Goal: Task Accomplishment & Management: Use online tool/utility

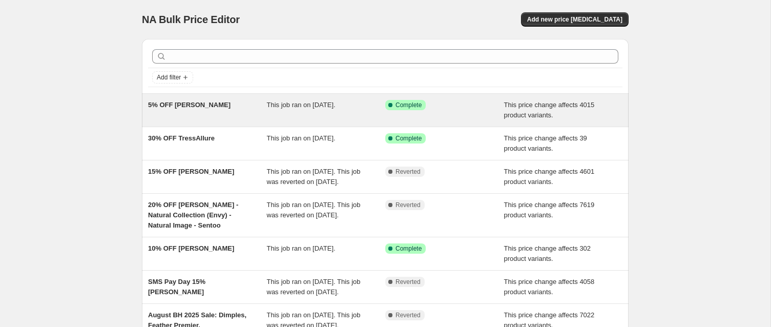
click at [197, 106] on span "5% OFF [PERSON_NAME]" at bounding box center [189, 105] width 82 height 8
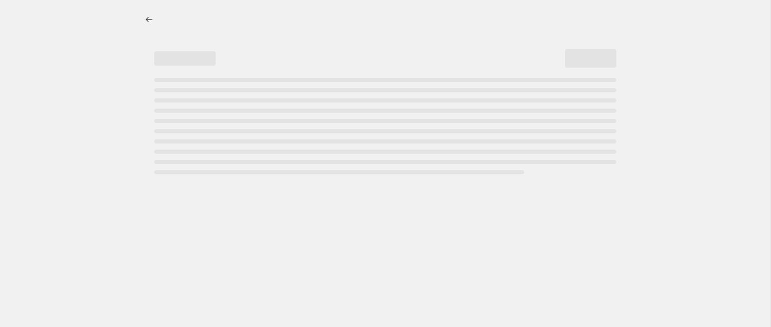
select select "pcap"
select select "no_change"
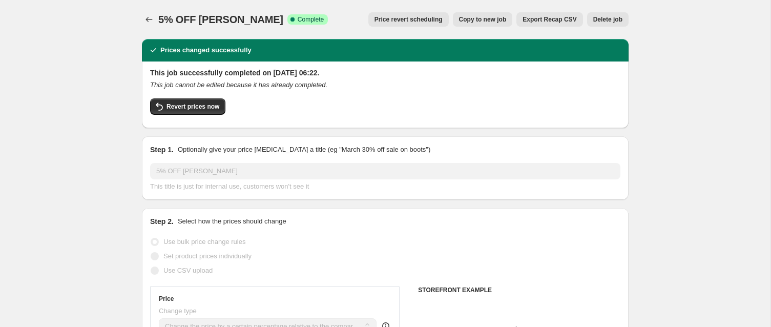
select select "collection"
click at [475, 18] on span "Copy to new job" at bounding box center [483, 19] width 48 height 8
select select "pcap"
select select "no_change"
select select "collection"
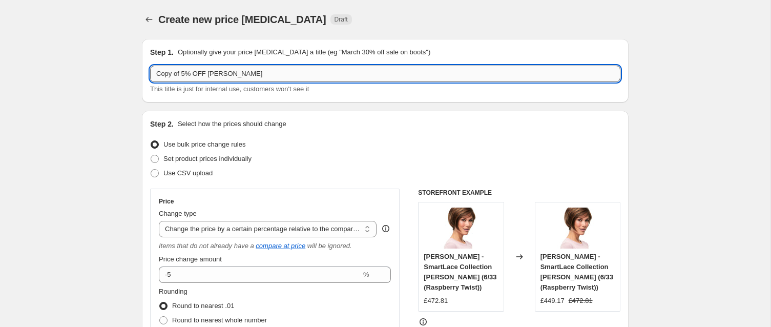
drag, startPoint x: 184, startPoint y: 75, endPoint x: 153, endPoint y: 74, distance: 31.3
click at [153, 74] on input "Copy of 5% OFF [PERSON_NAME]" at bounding box center [385, 74] width 470 height 16
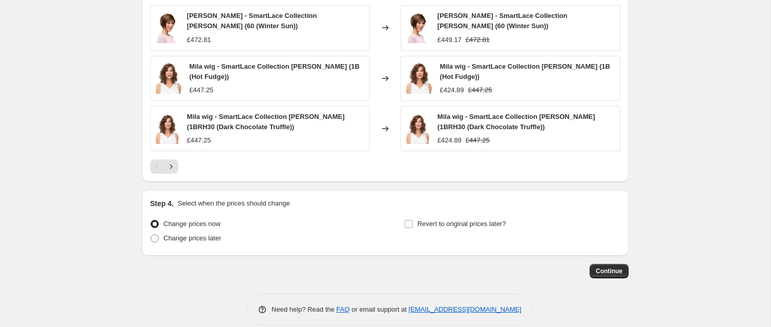
scroll to position [841, 0]
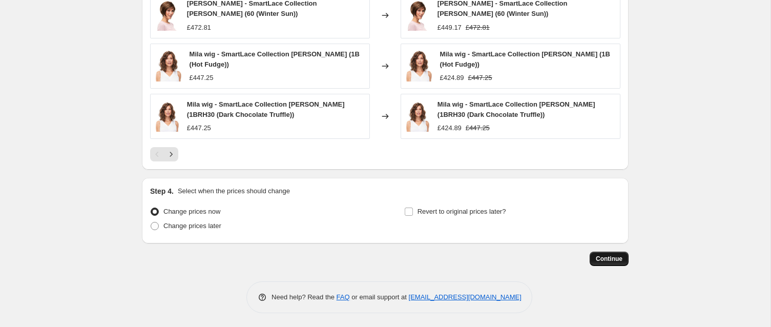
type input "5% OFF [PERSON_NAME]"
click at [614, 256] on span "Continue" at bounding box center [609, 259] width 27 height 8
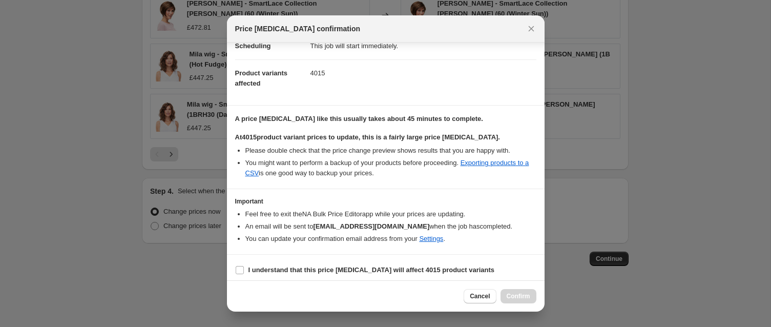
scroll to position [107, 0]
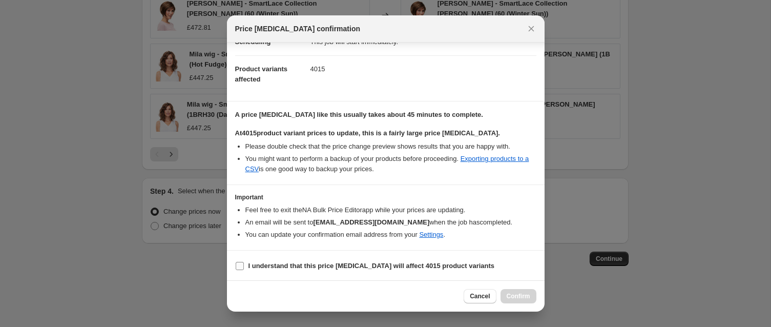
click at [241, 264] on input "I understand that this price [MEDICAL_DATA] will affect 4015 product variants" at bounding box center [240, 266] width 8 height 8
checkbox input "true"
click at [515, 298] on span "Confirm" at bounding box center [519, 296] width 24 height 8
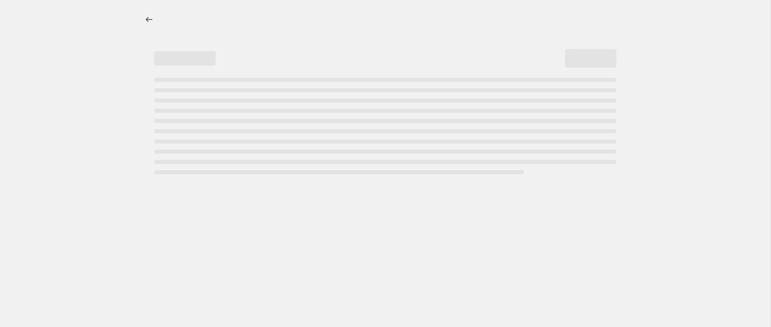
select select "pcap"
select select "no_change"
select select "collection"
